Goal: Information Seeking & Learning: Learn about a topic

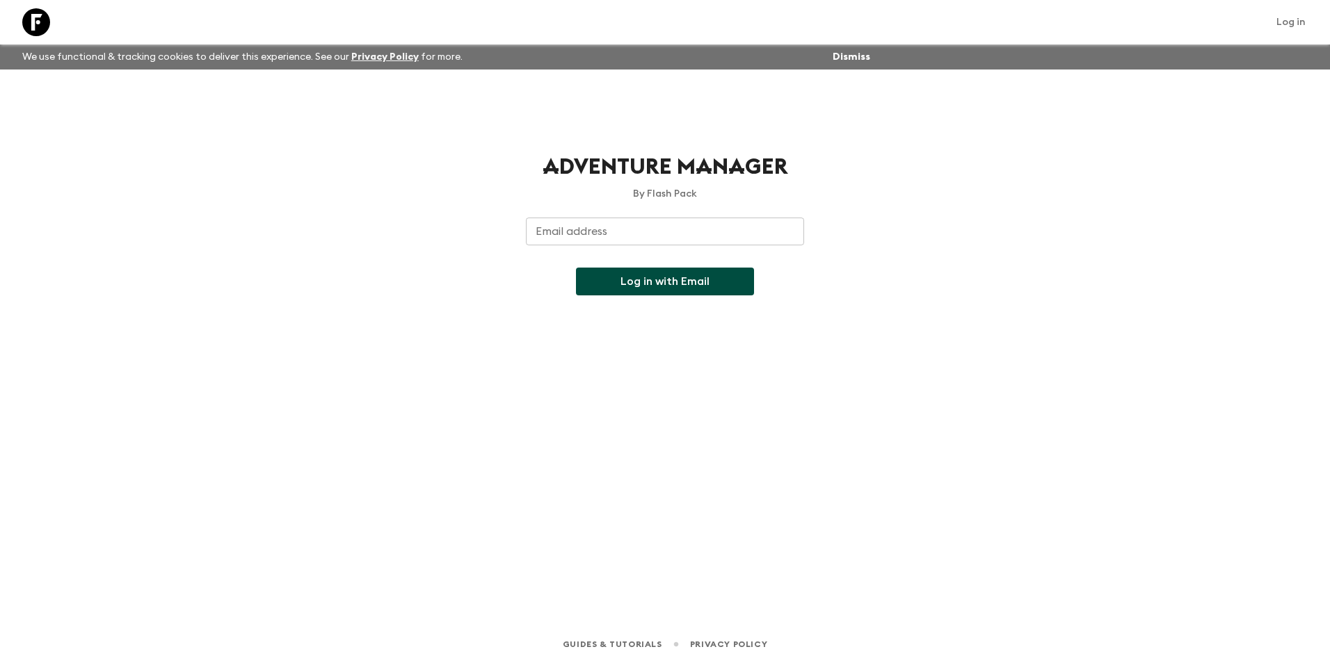
click at [760, 232] on input "Email address" at bounding box center [665, 232] width 278 height 28
click at [623, 237] on input "Email address" at bounding box center [665, 232] width 278 height 28
paste input "[EMAIL_ADDRESS][DOMAIN_NAME]"
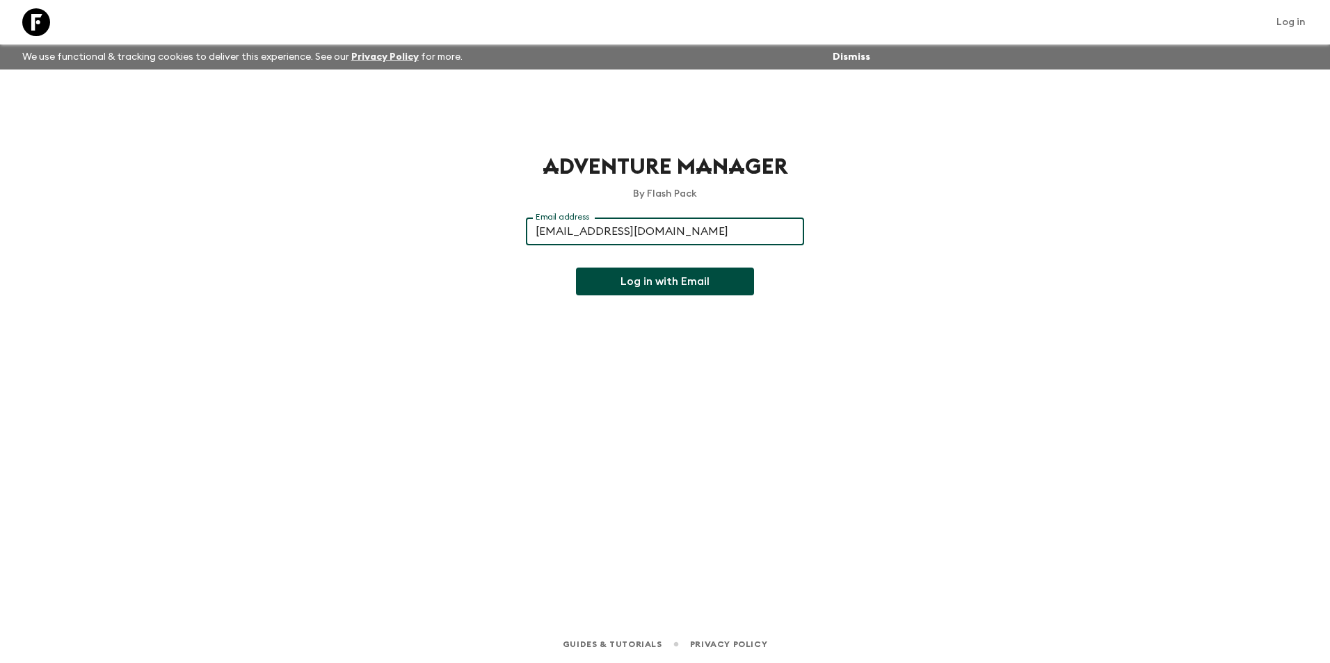
click at [719, 233] on input "[EMAIL_ADDRESS][DOMAIN_NAME]" at bounding box center [665, 232] width 278 height 28
type input "[EMAIL_ADDRESS][DOMAIN_NAME]"
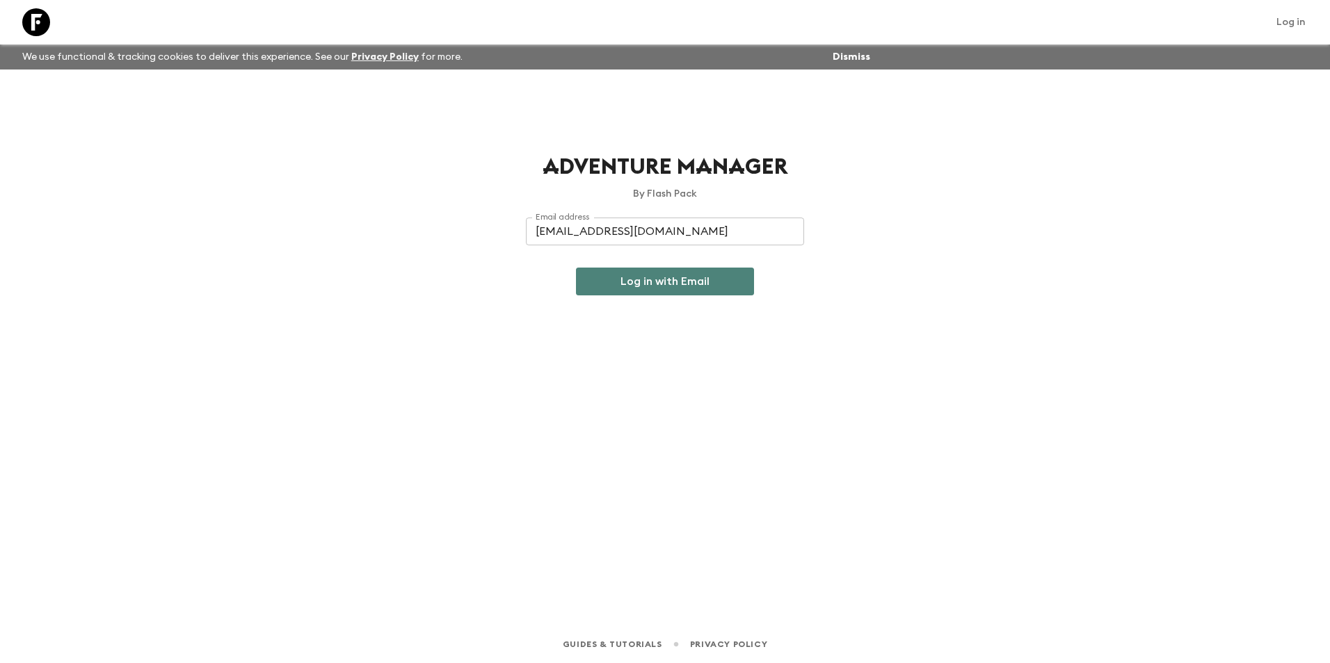
click at [672, 284] on button "Log in with Email" at bounding box center [665, 282] width 178 height 28
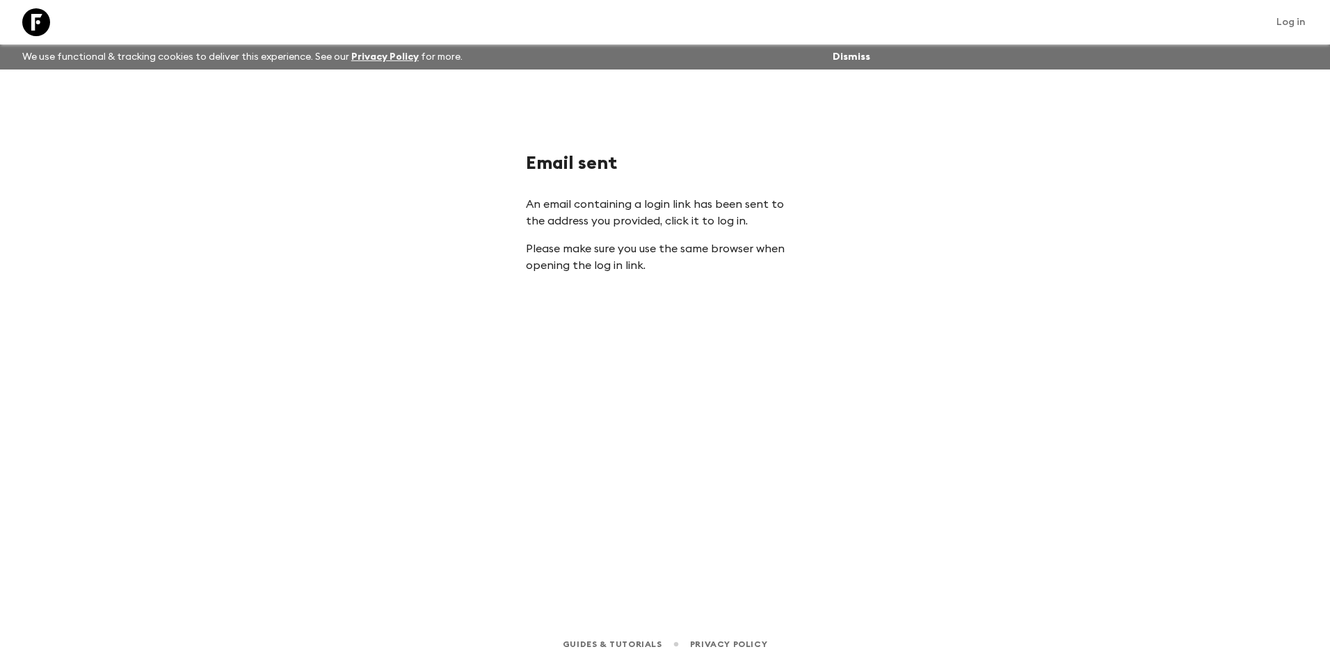
click at [670, 284] on div "Email sent An email containing a login link has been sent to the address you pr…" at bounding box center [665, 328] width 890 height 517
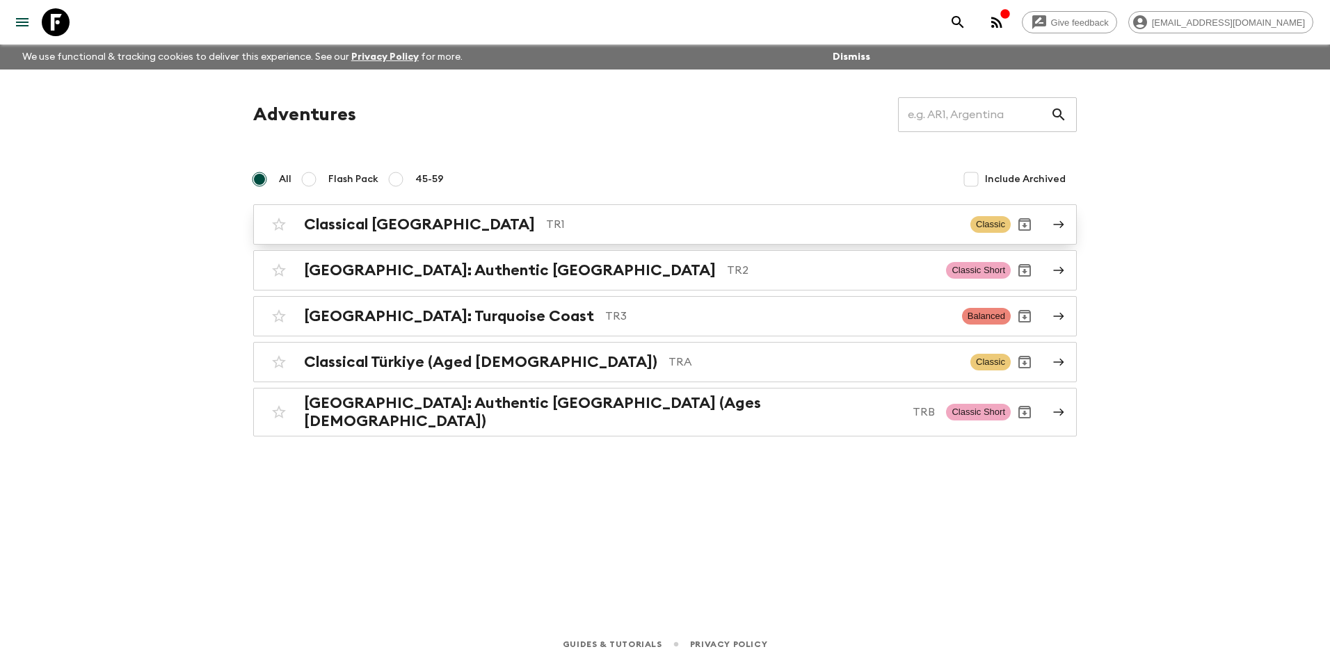
click at [756, 227] on p "TR1" at bounding box center [752, 224] width 413 height 17
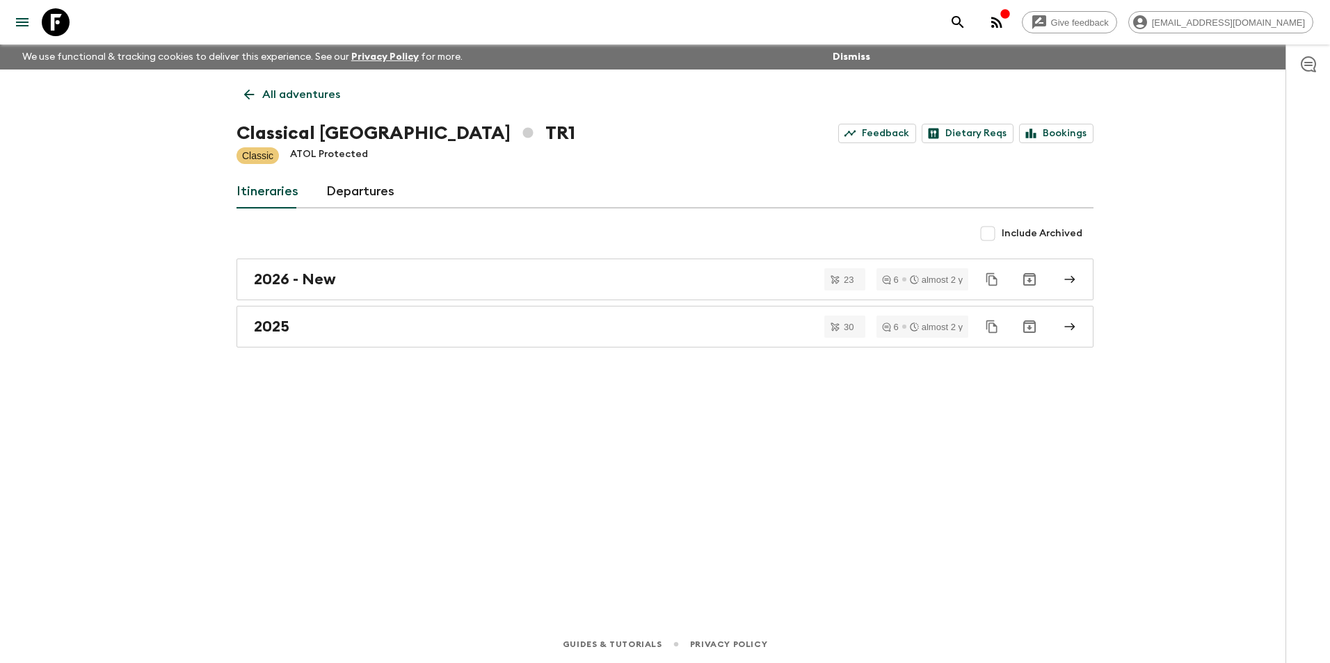
click at [326, 193] on link "Departures" at bounding box center [360, 191] width 68 height 33
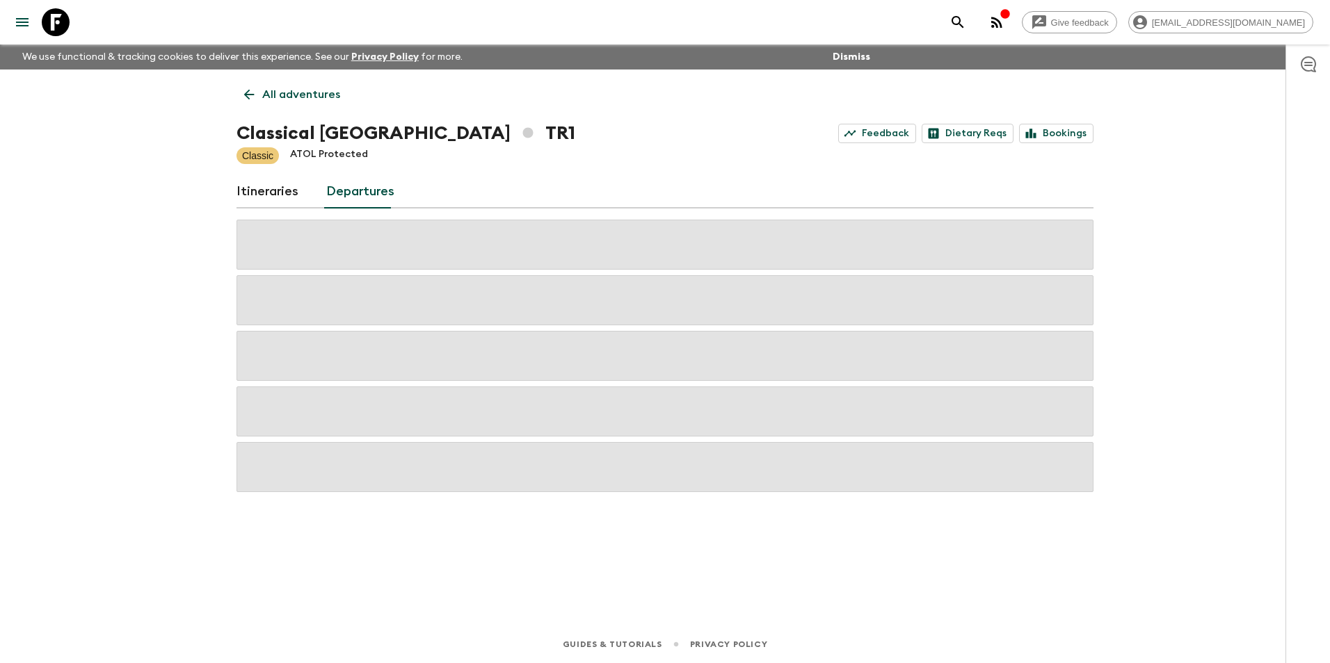
click at [262, 193] on link "Itineraries" at bounding box center [267, 191] width 62 height 33
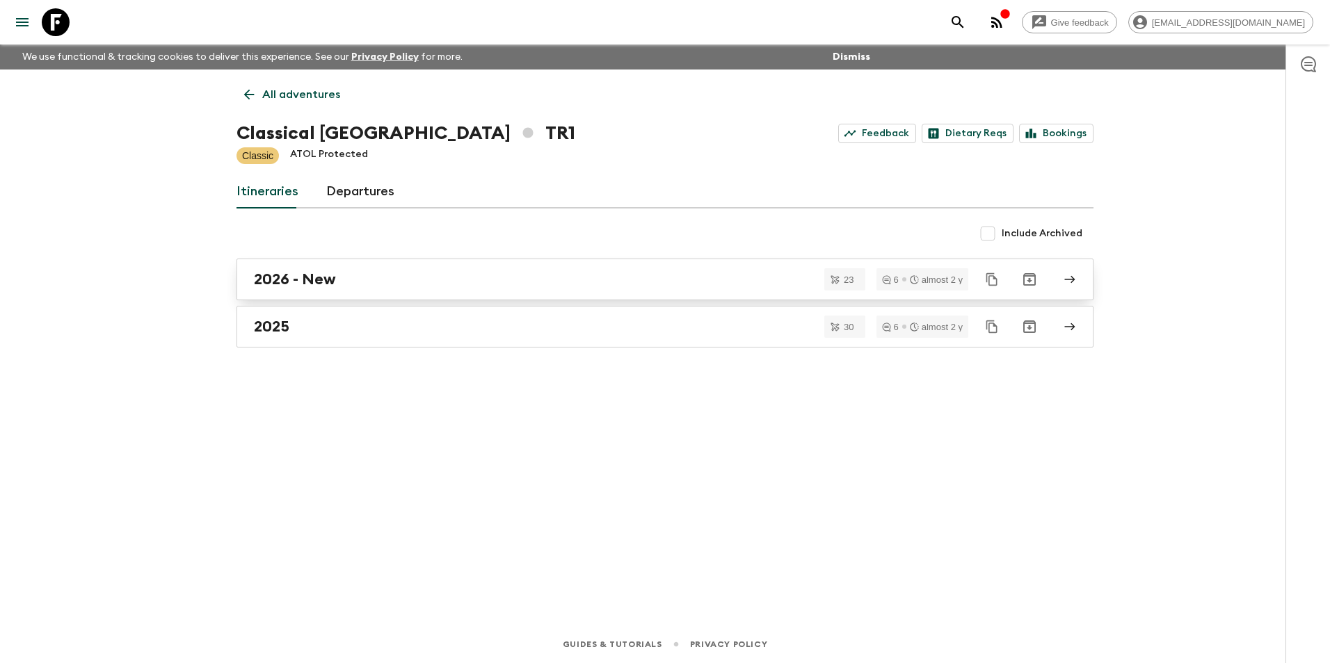
click at [373, 273] on div "2026 - New" at bounding box center [652, 280] width 796 height 18
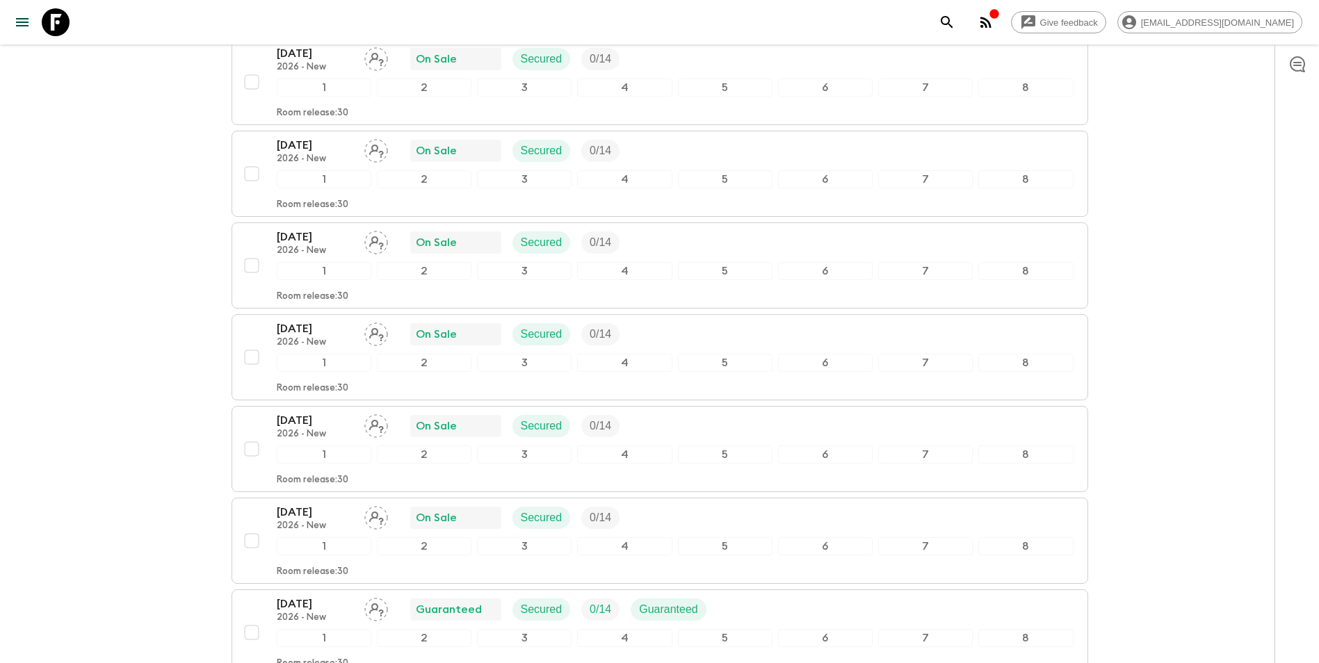
scroll to position [1796, 0]
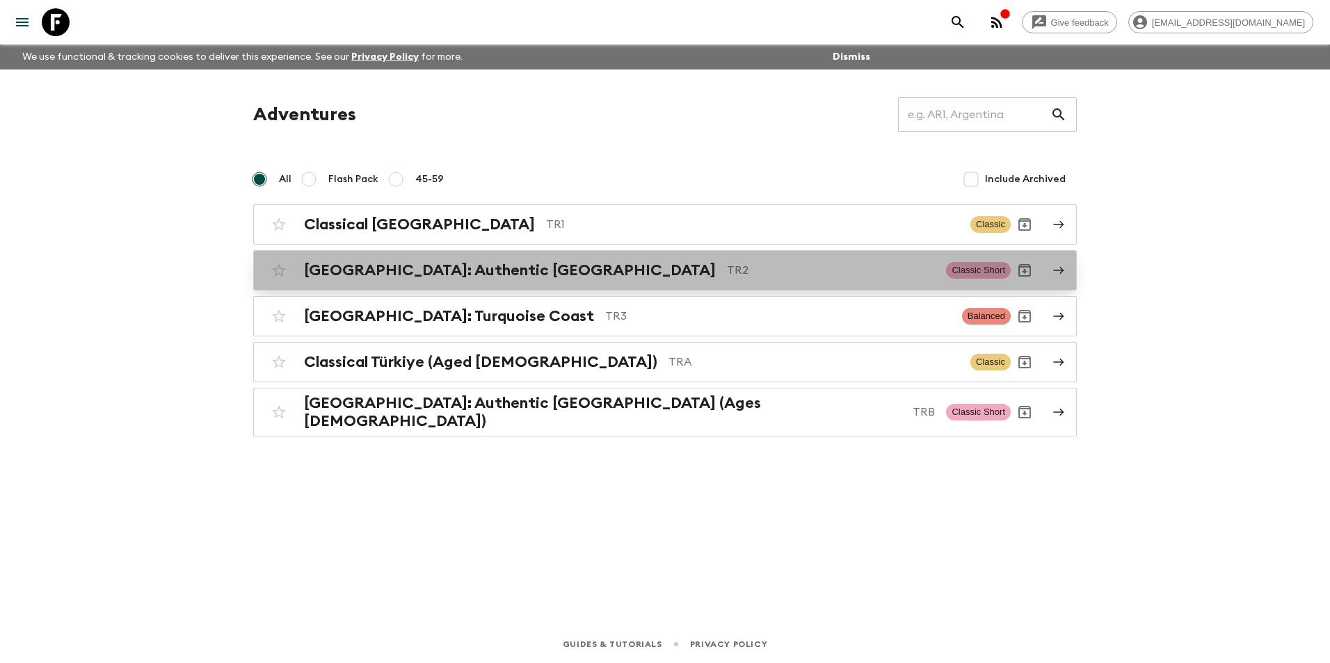
click at [727, 271] on p "TR2" at bounding box center [831, 270] width 208 height 17
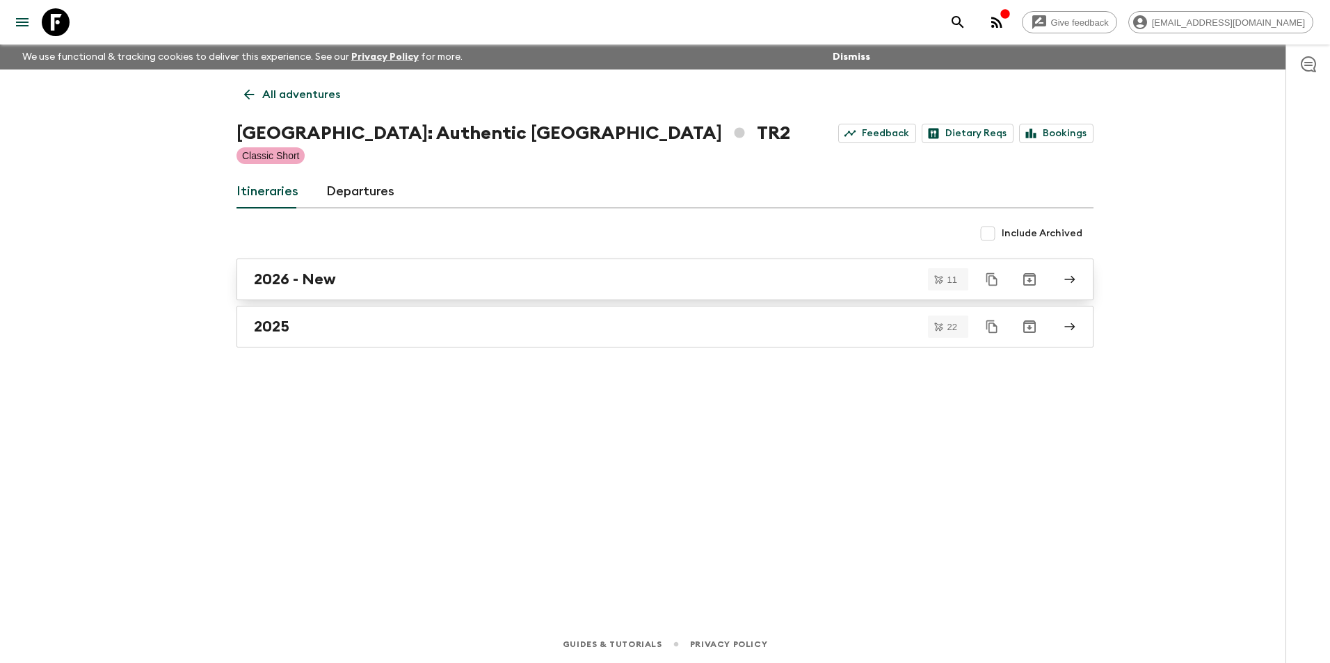
click at [344, 277] on div "2026 - New" at bounding box center [652, 280] width 796 height 18
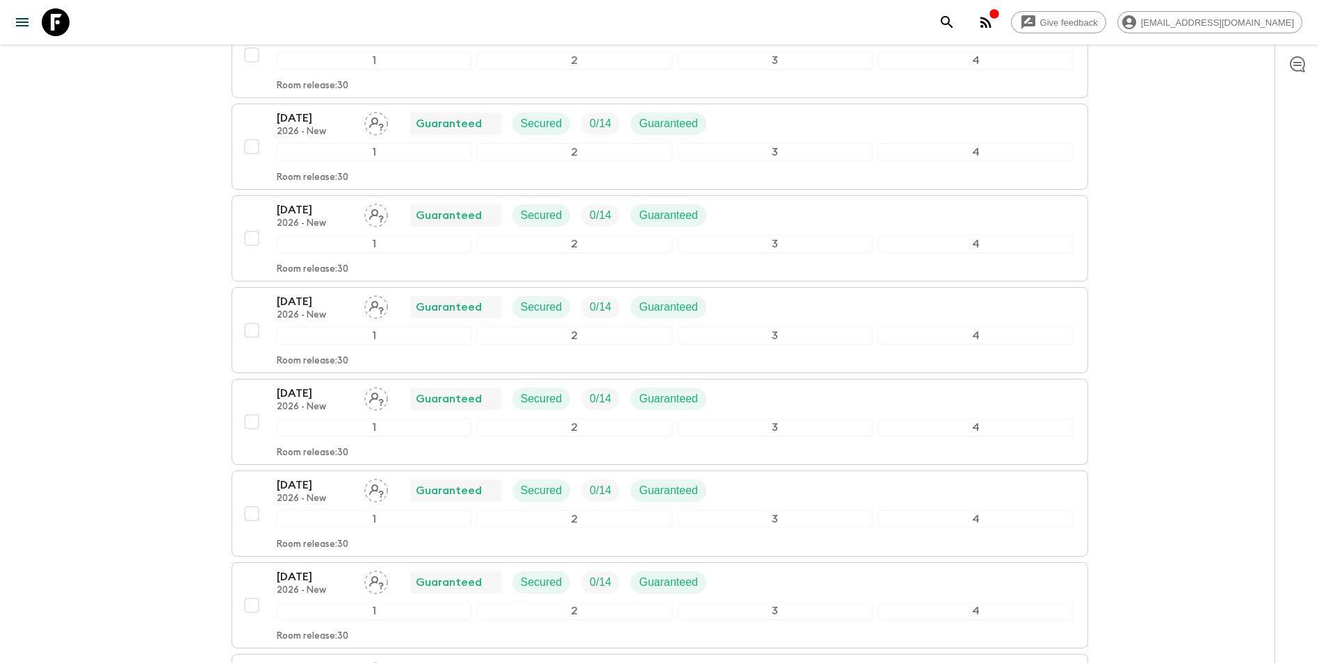
scroll to position [417, 0]
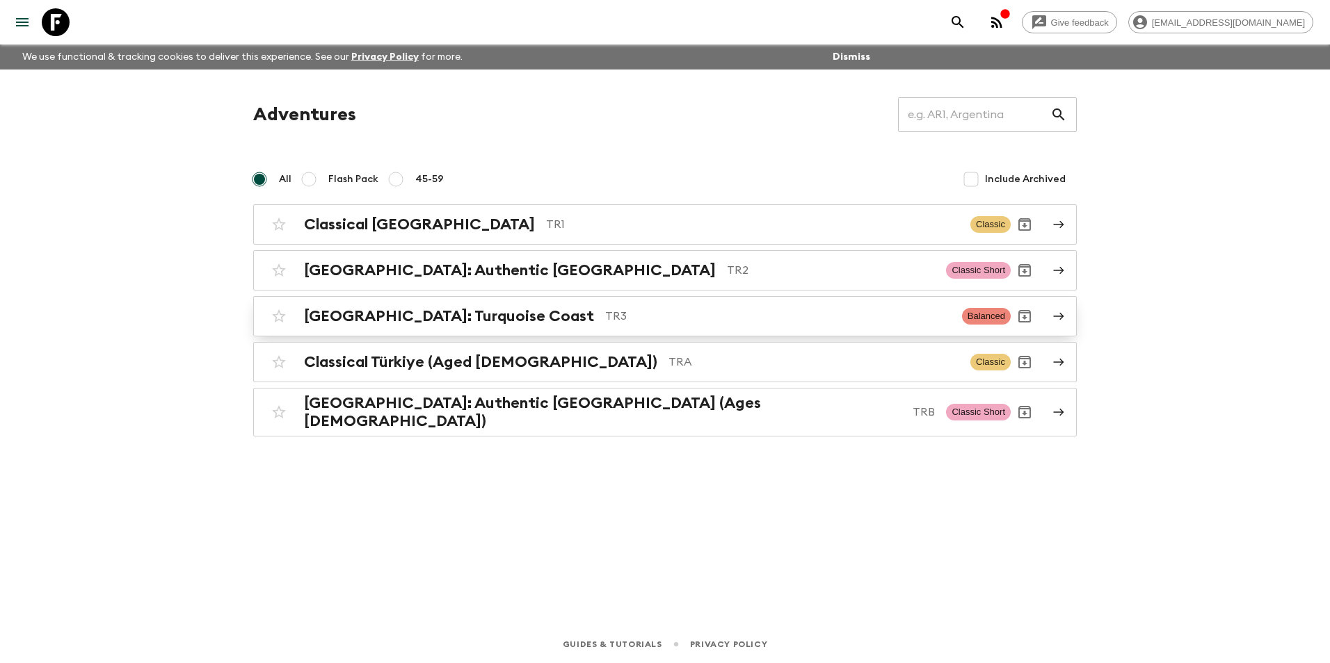
click at [605, 314] on p "TR3" at bounding box center [778, 316] width 346 height 17
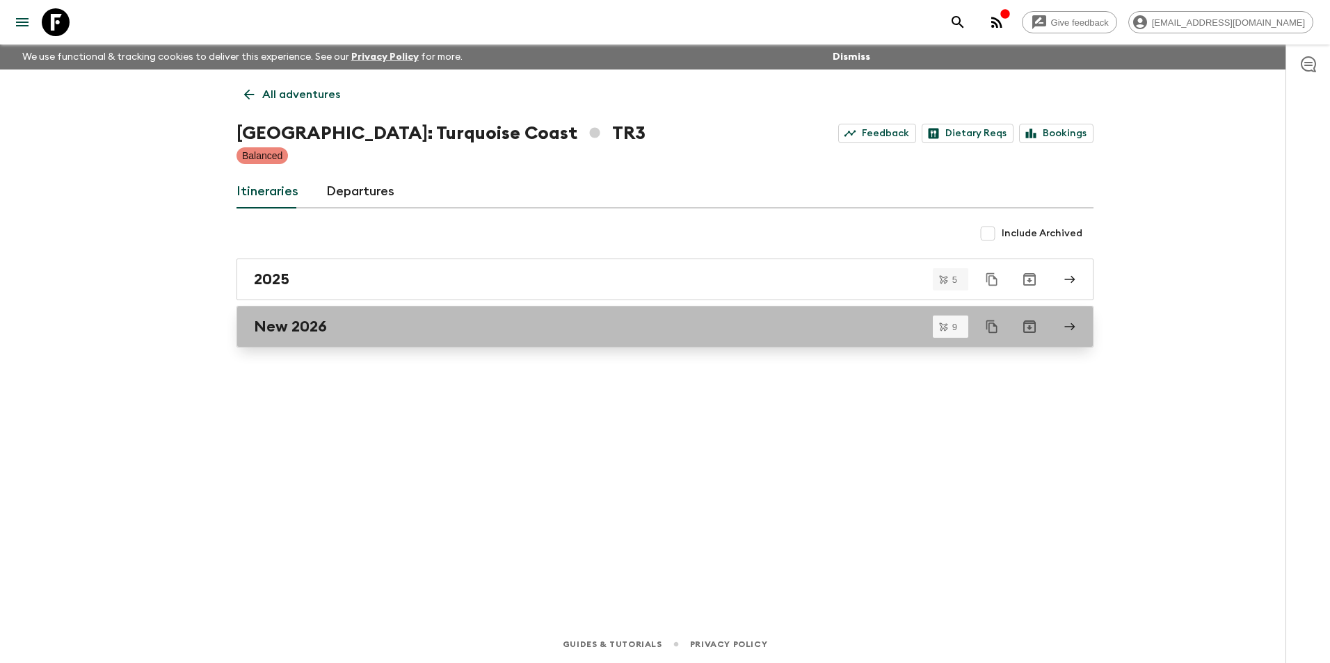
click at [377, 321] on div "New 2026" at bounding box center [652, 327] width 796 height 18
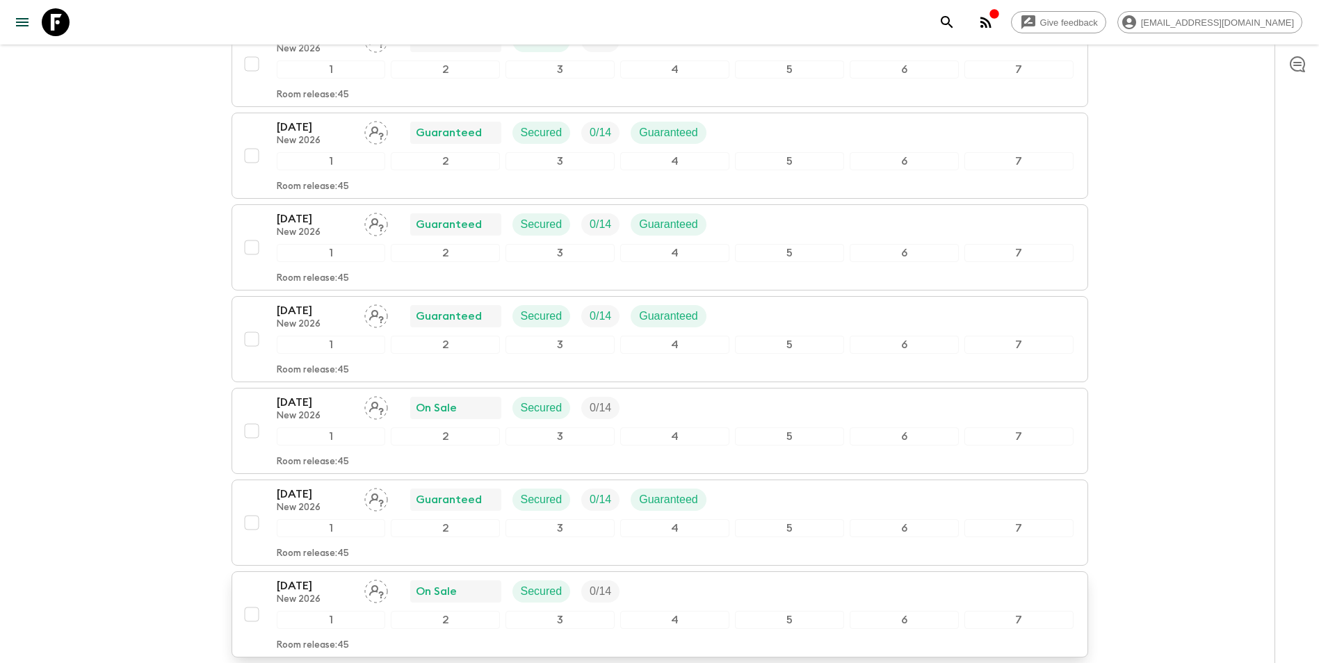
scroll to position [556, 0]
